Goal: Information Seeking & Learning: Learn about a topic

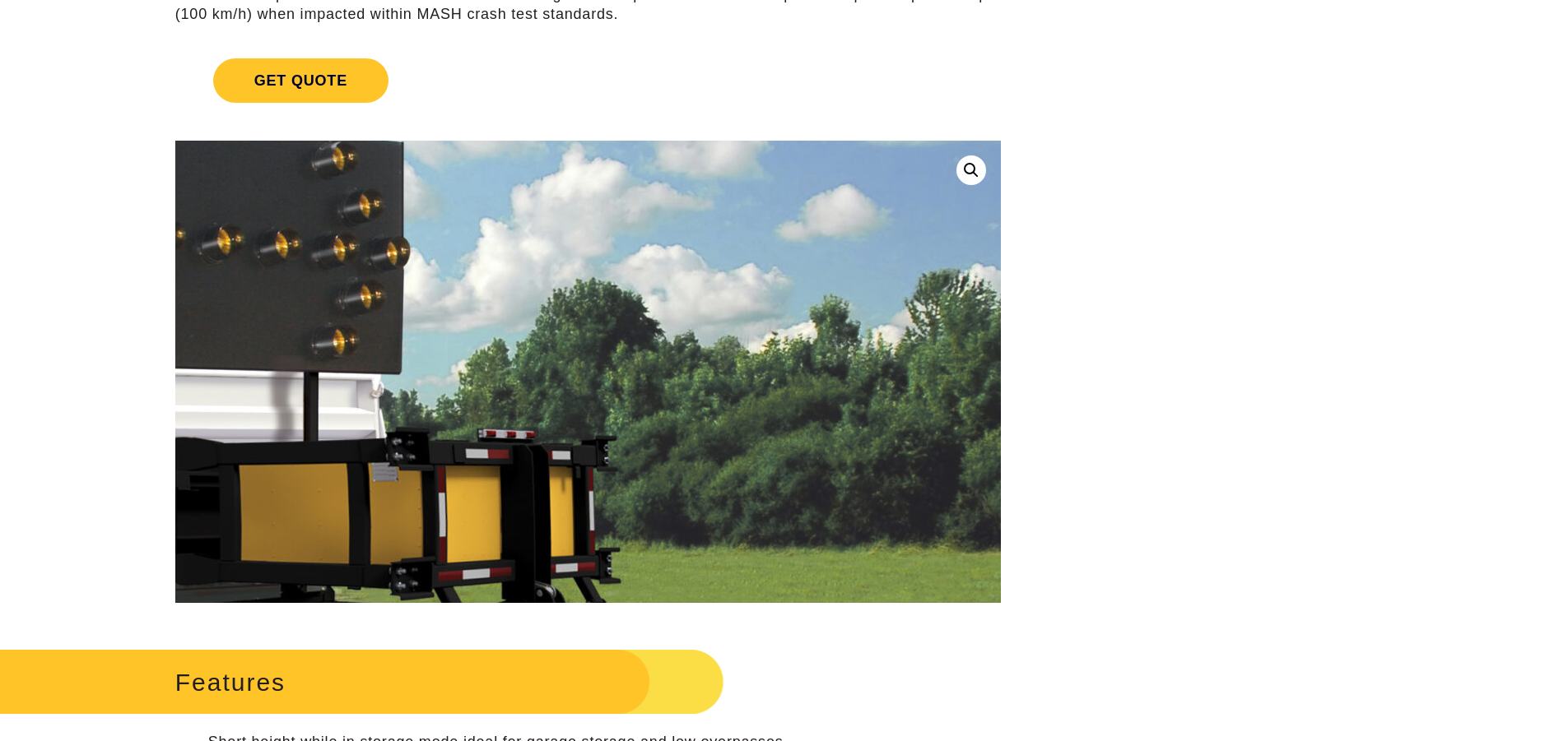
scroll to position [329, 0]
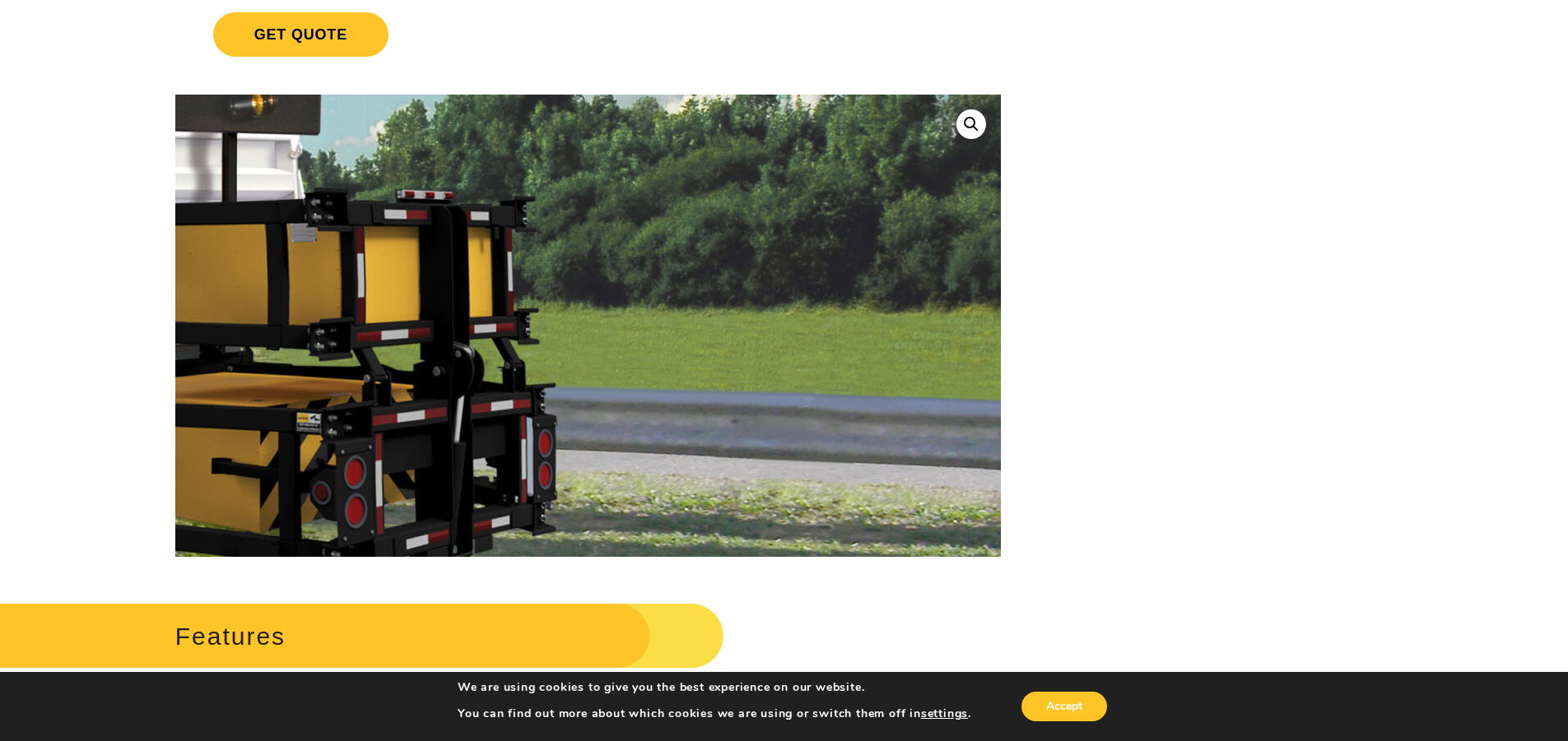
click at [747, 300] on img at bounding box center [341, 387] width 2107 height 1574
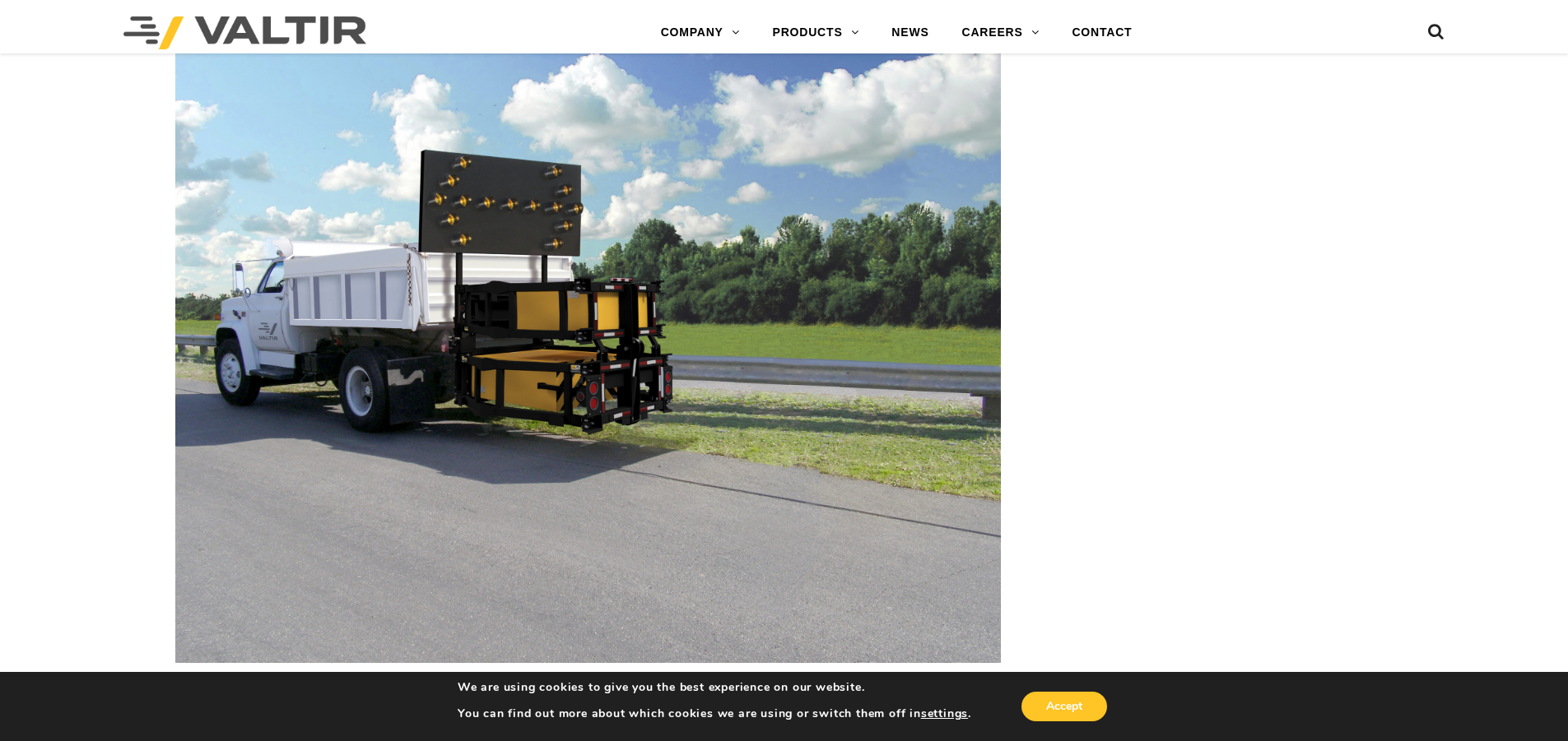
scroll to position [2304, 0]
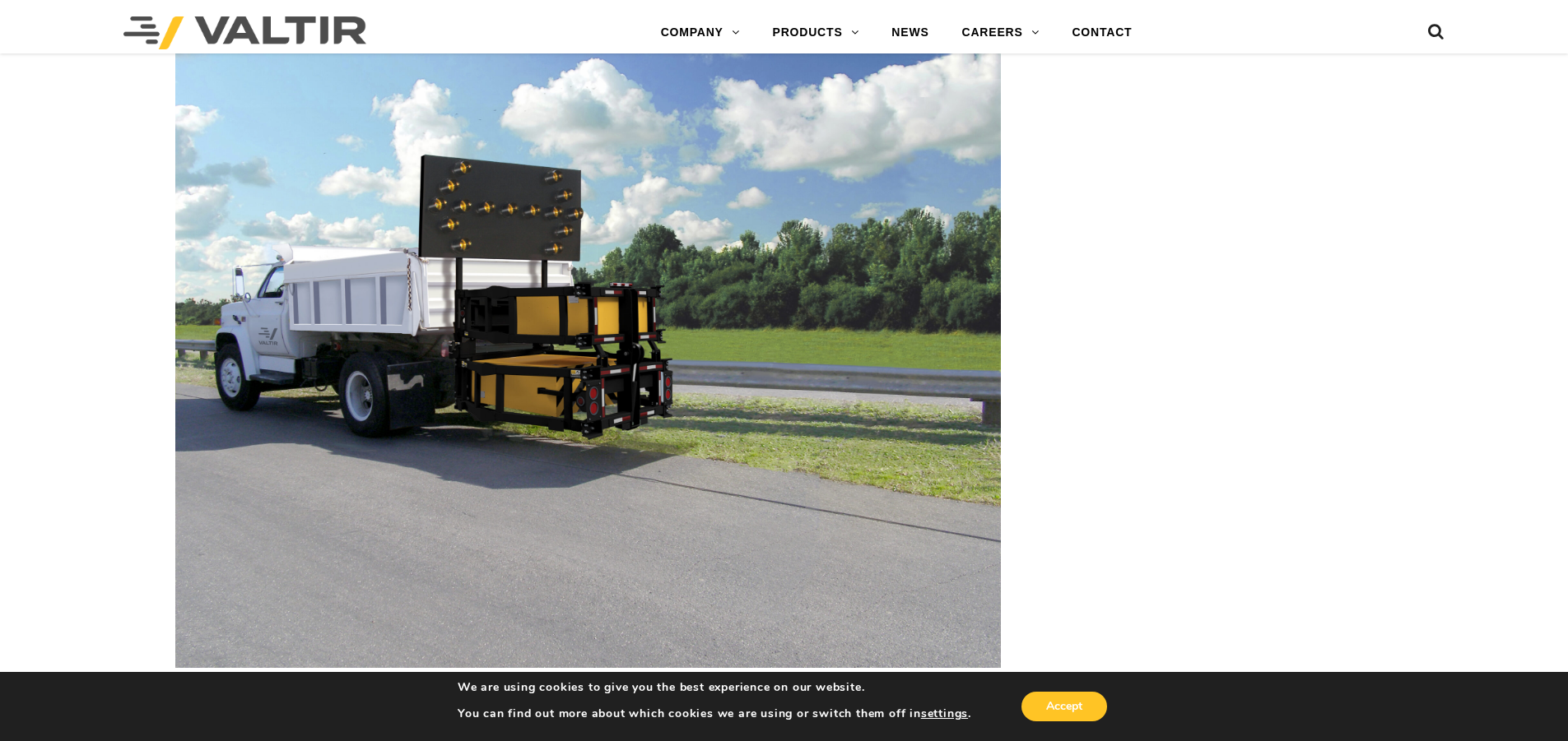
click at [264, 335] on img at bounding box center [589, 361] width 826 height 618
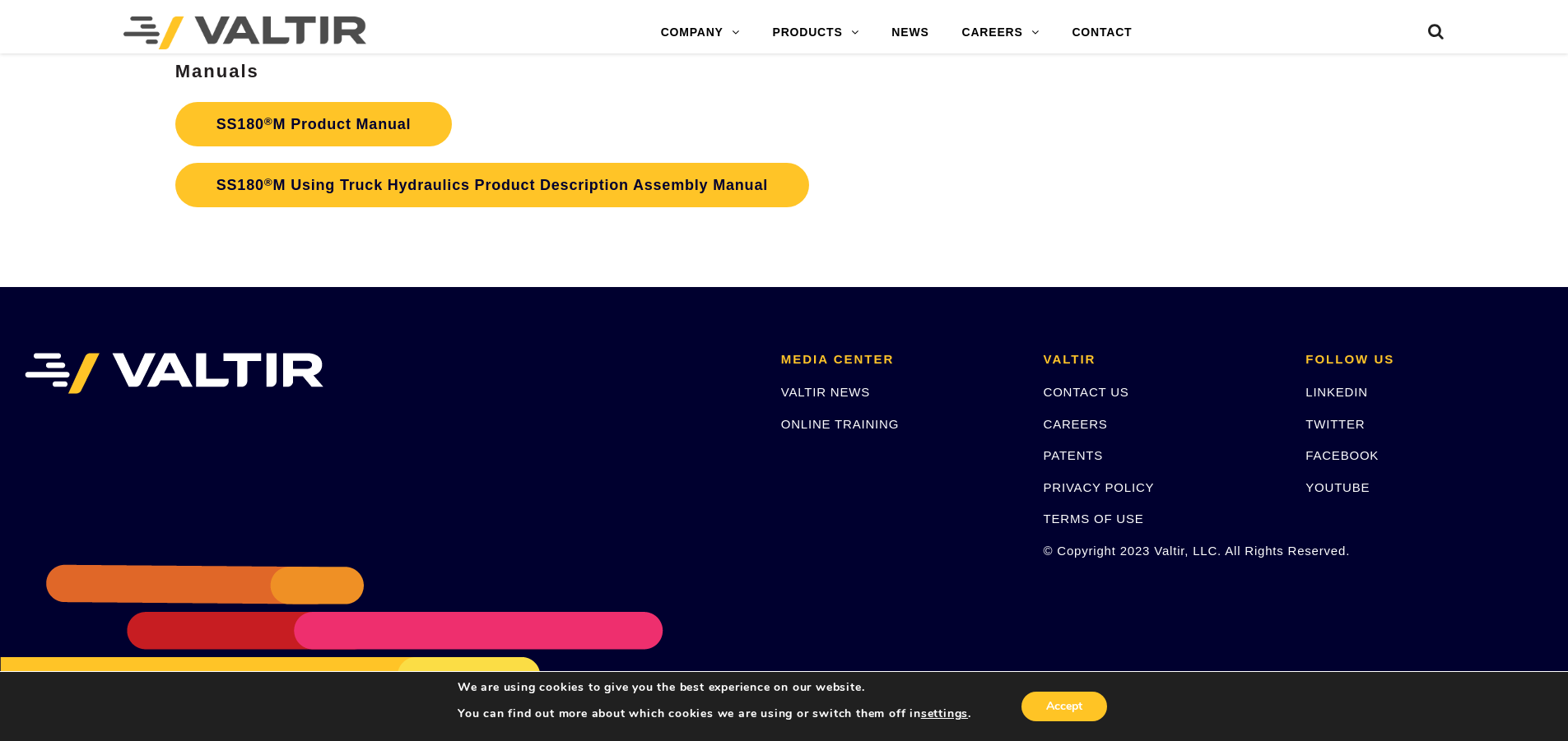
scroll to position [6212, 0]
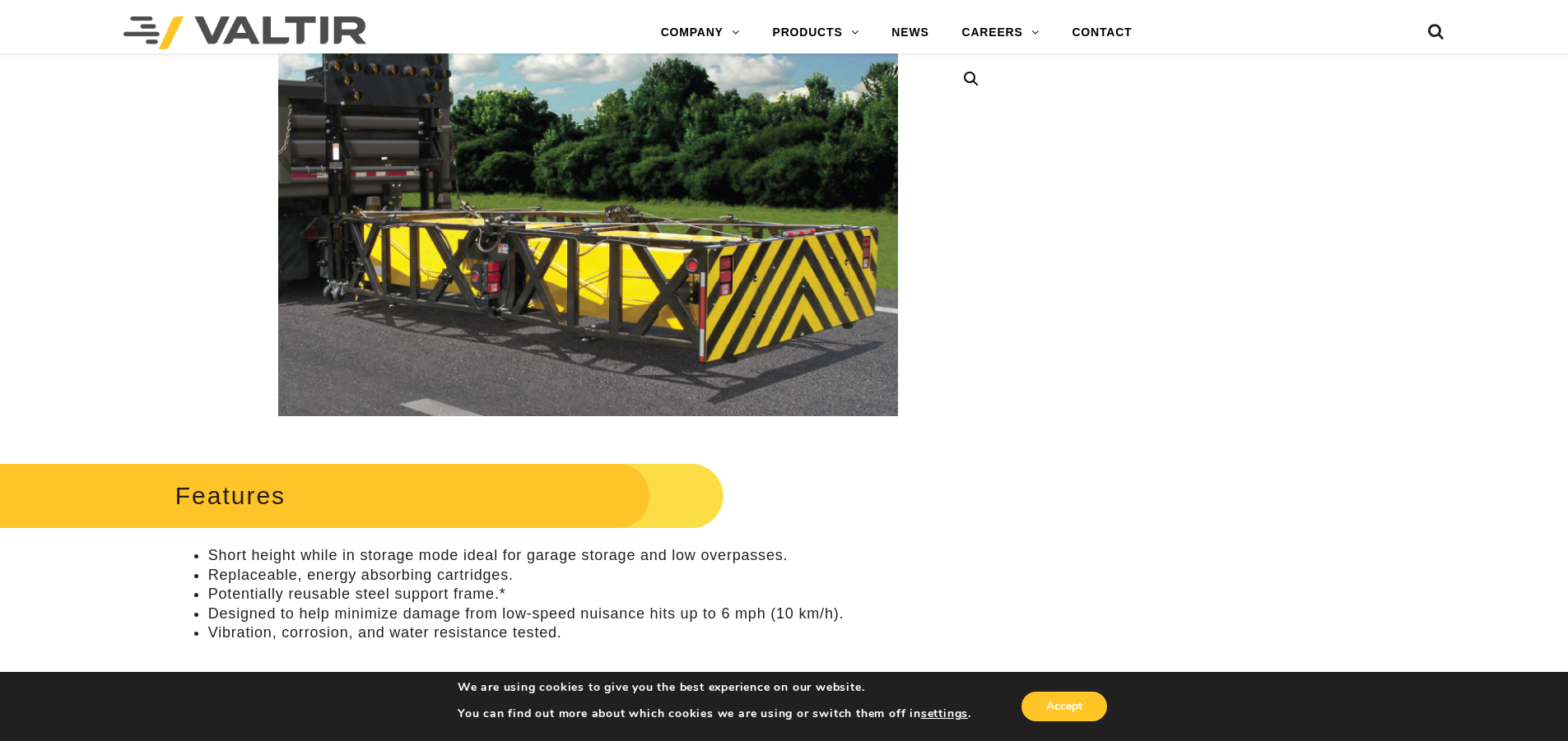
scroll to position [247, 0]
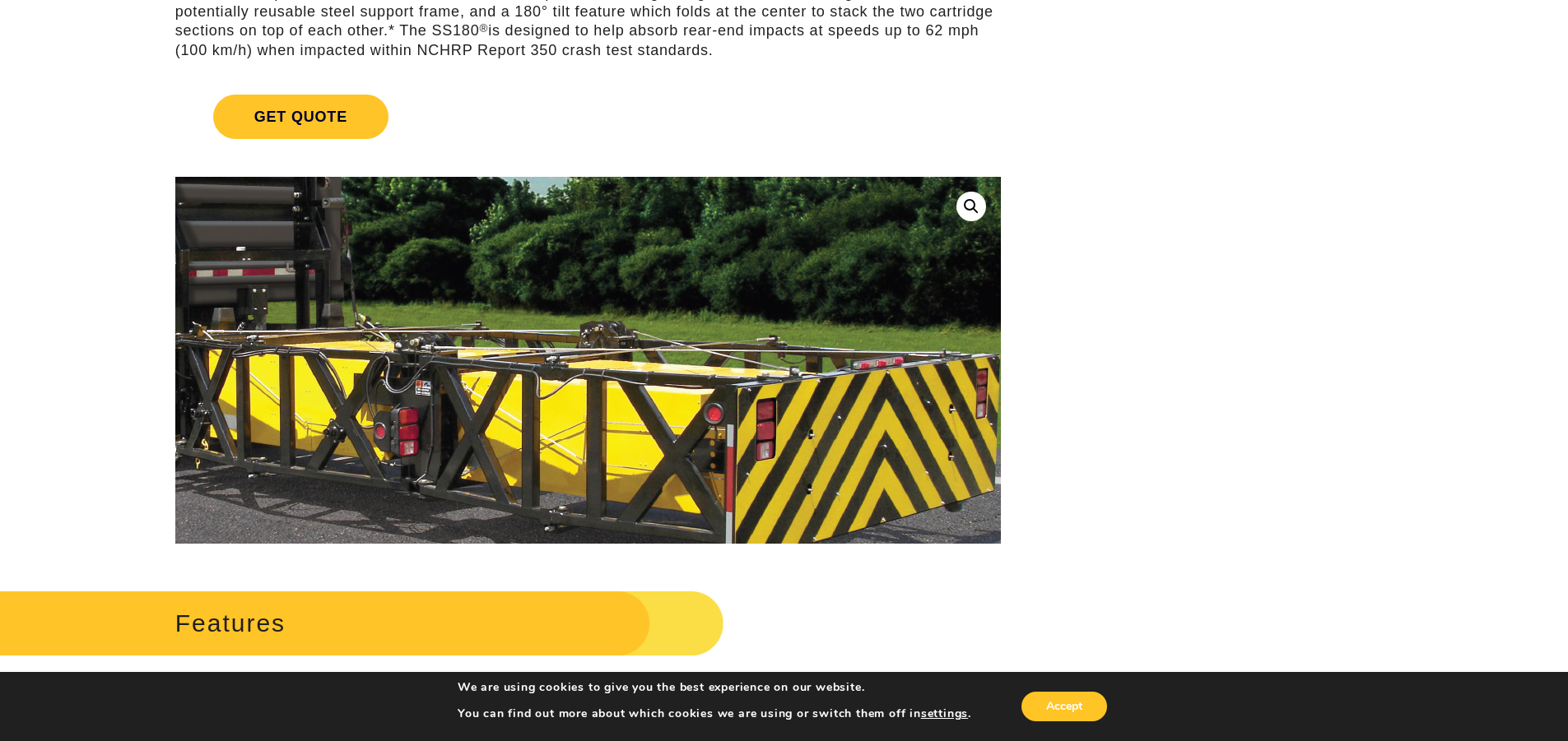
click at [807, 355] on img at bounding box center [554, 363] width 953 height 566
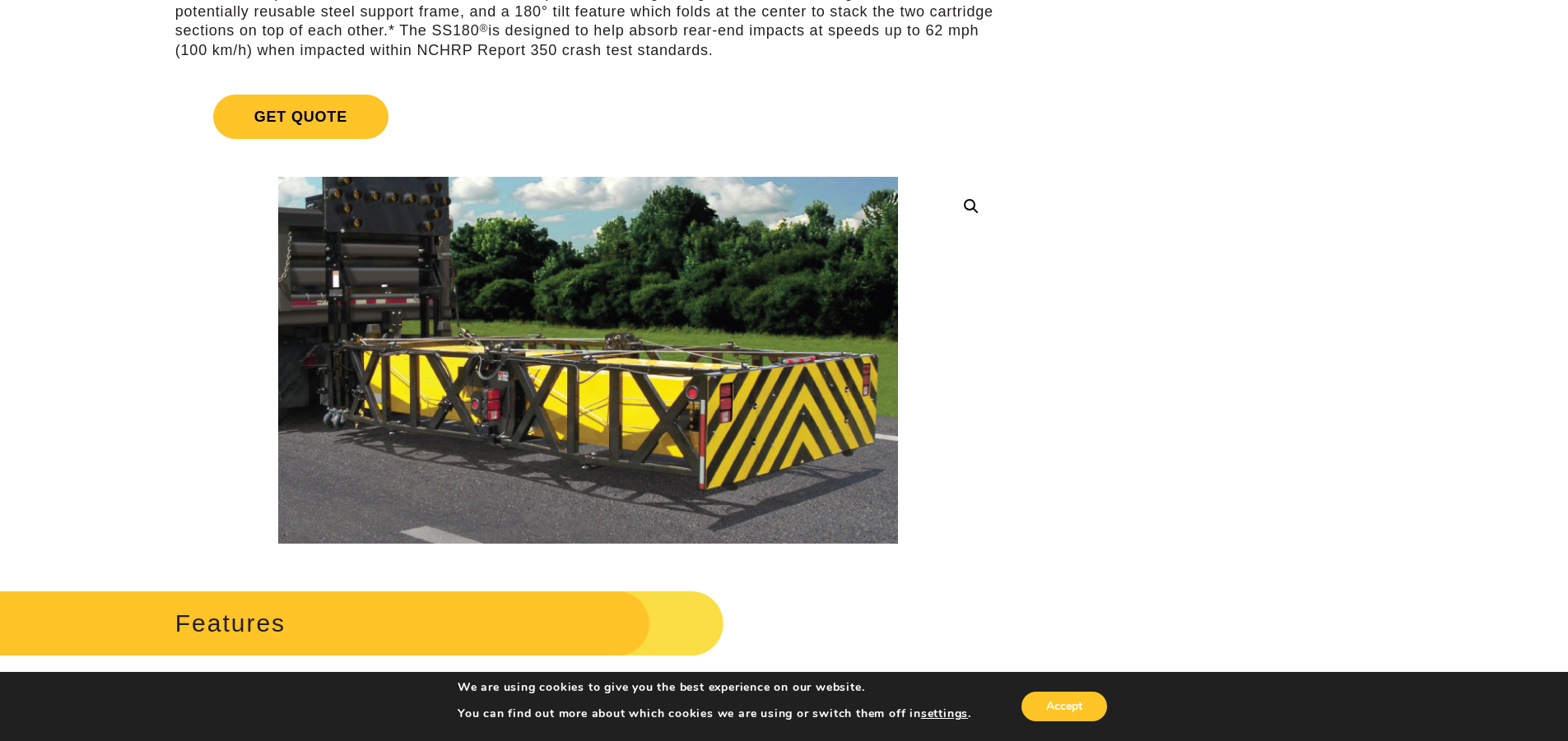
click at [972, 208] on link at bounding box center [972, 206] width 30 height 30
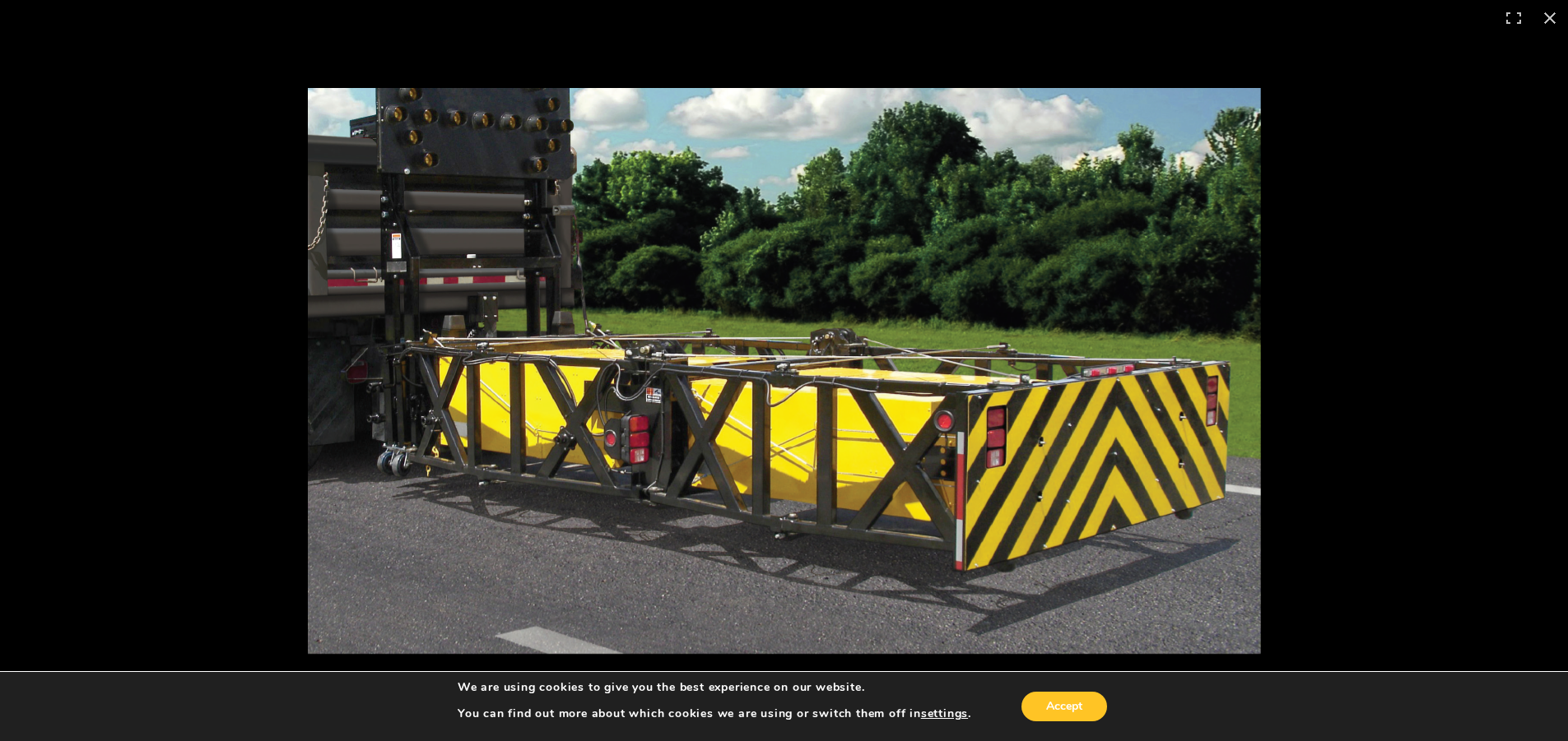
click at [1045, 290] on img at bounding box center [784, 371] width 953 height 566
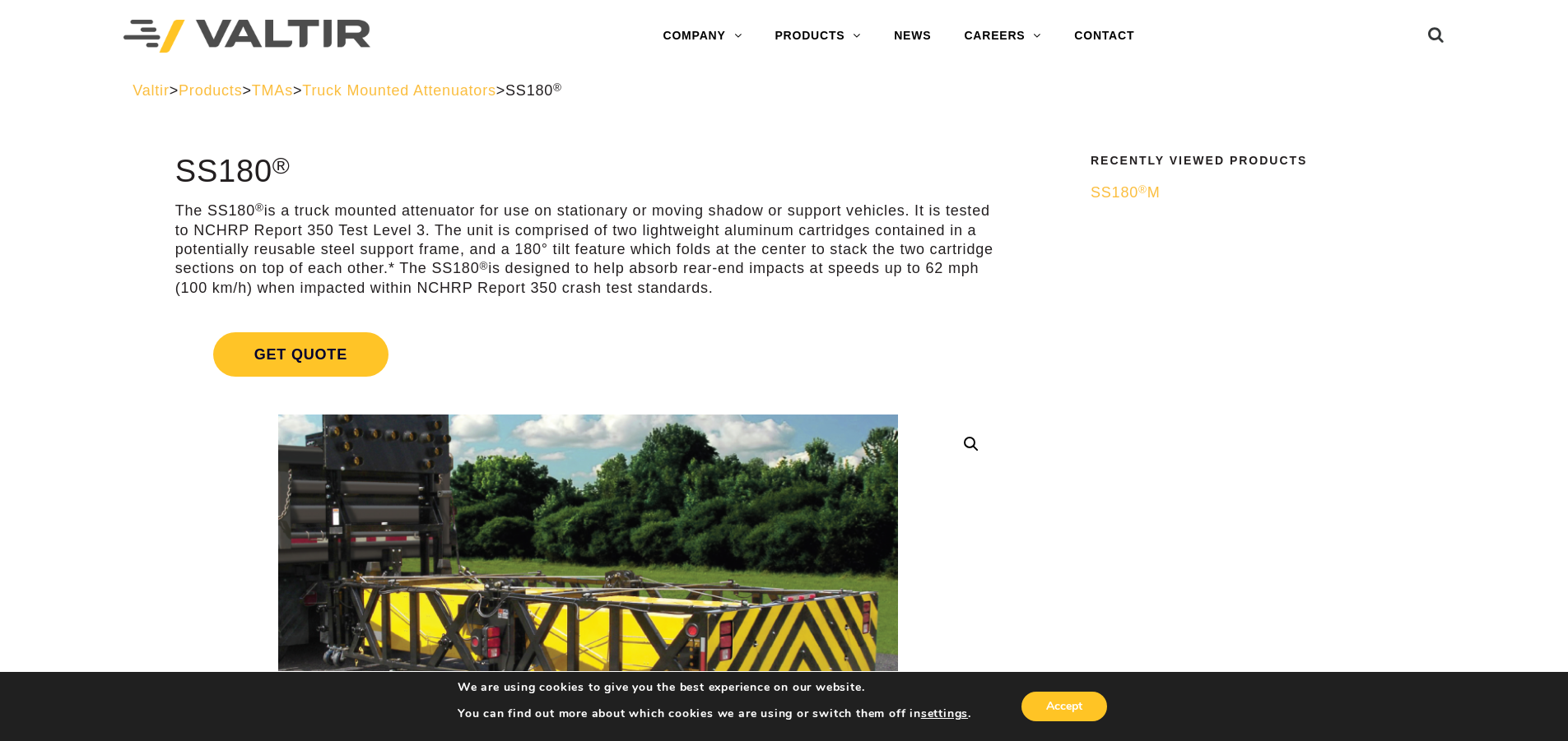
scroll to position [0, 0]
